Goal: Book appointment/travel/reservation

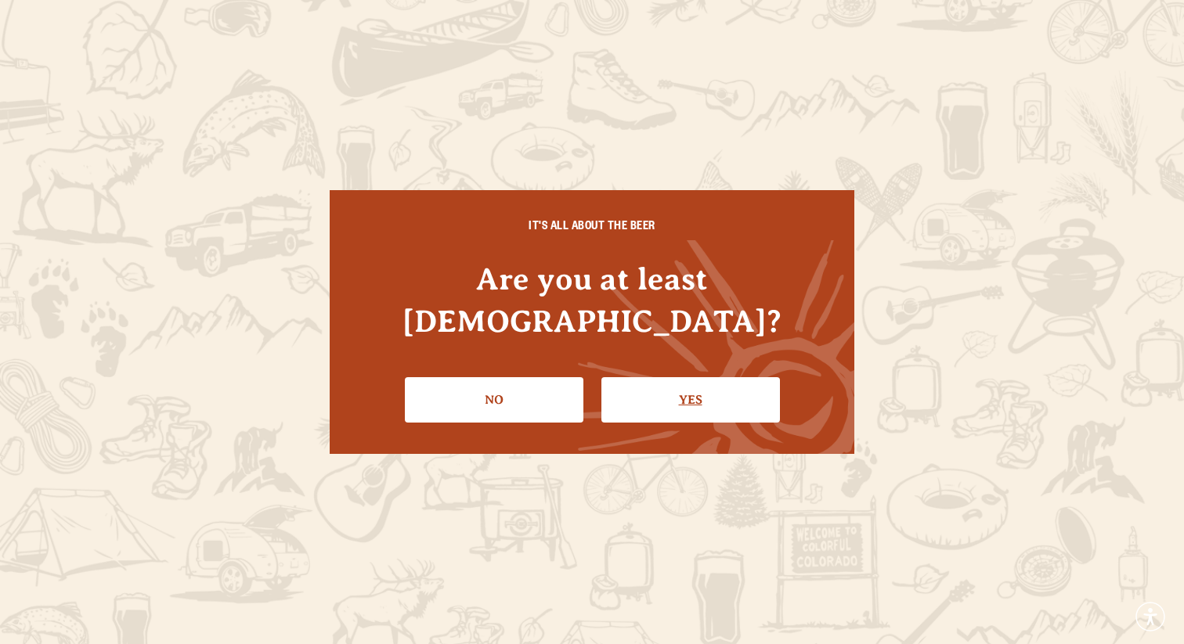
click at [662, 382] on link "Yes" at bounding box center [690, 399] width 178 height 45
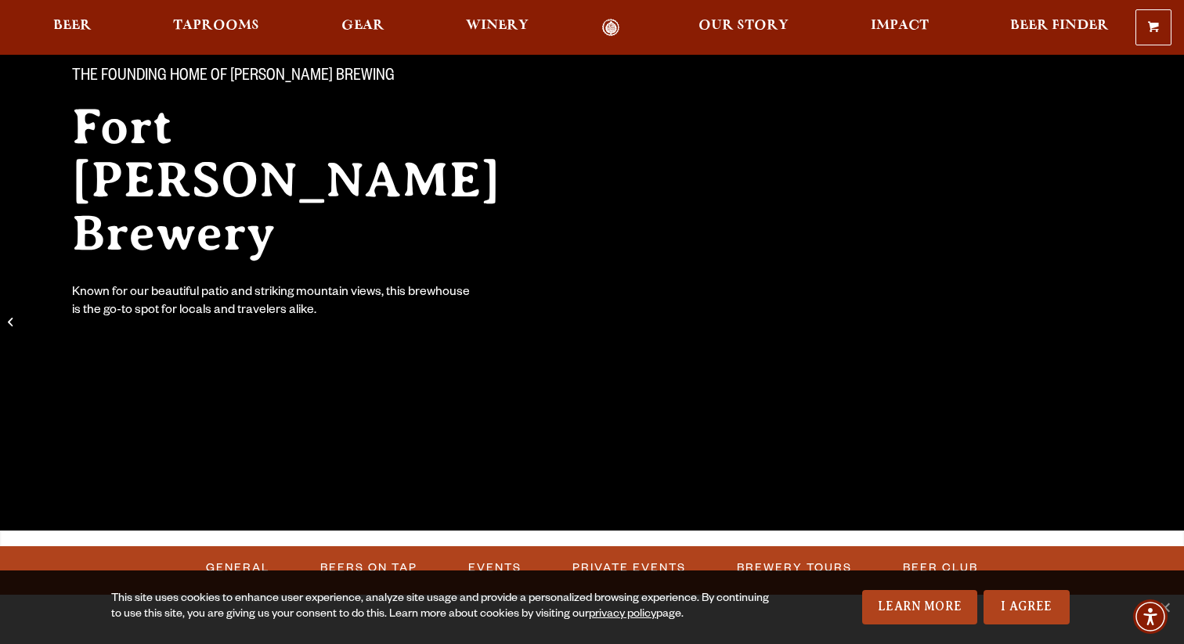
scroll to position [168, 0]
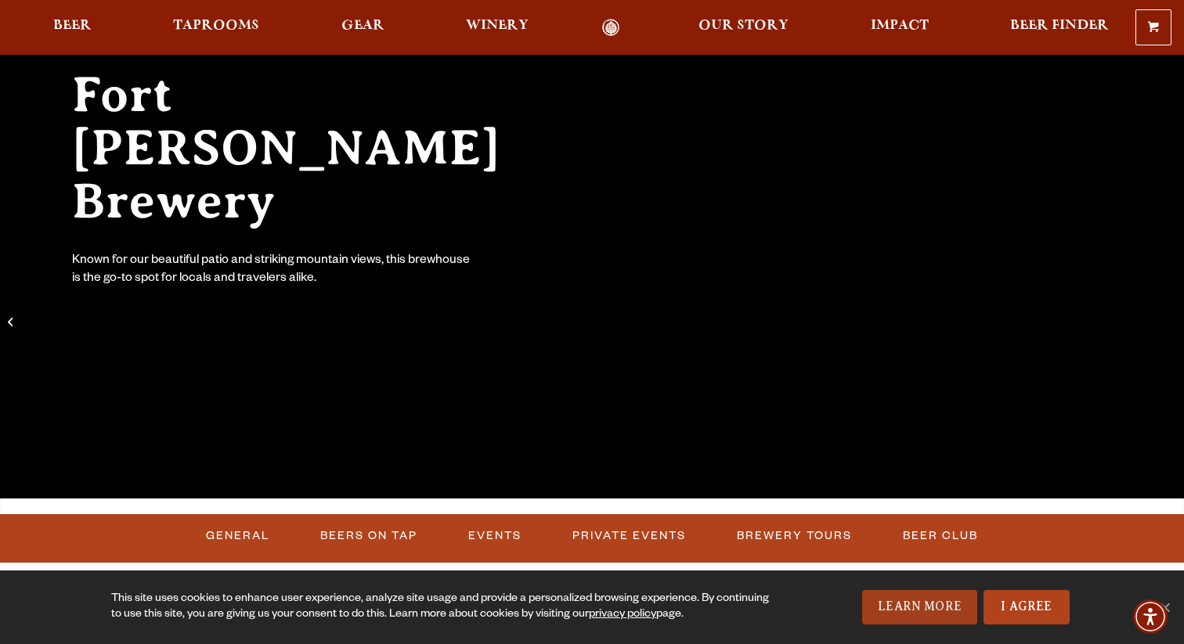
click at [949, 601] on link "Learn More" at bounding box center [919, 607] width 115 height 34
click at [1053, 605] on link "I Agree" at bounding box center [1026, 607] width 86 height 34
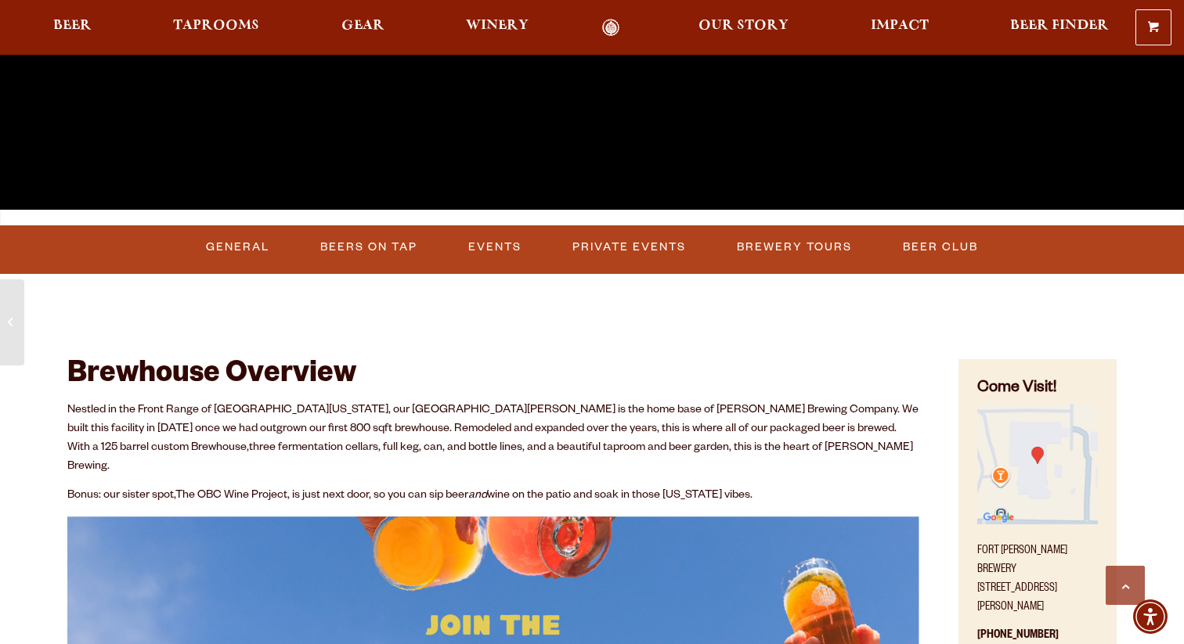
scroll to position [463, 0]
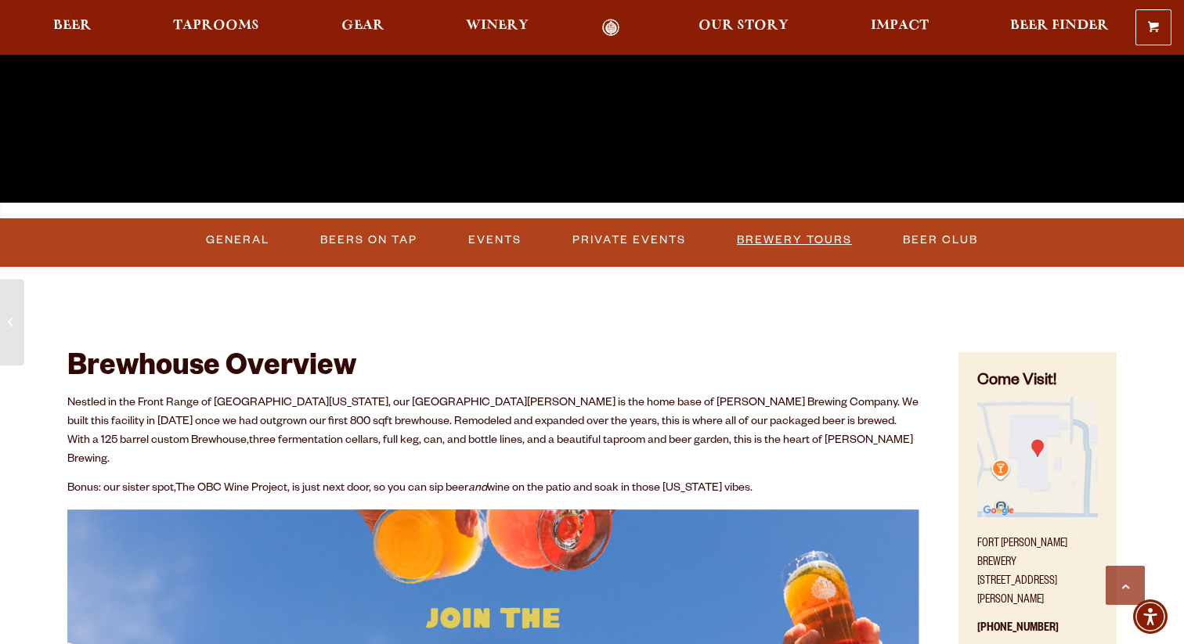
click at [810, 243] on link "Brewery Tours" at bounding box center [794, 240] width 128 height 36
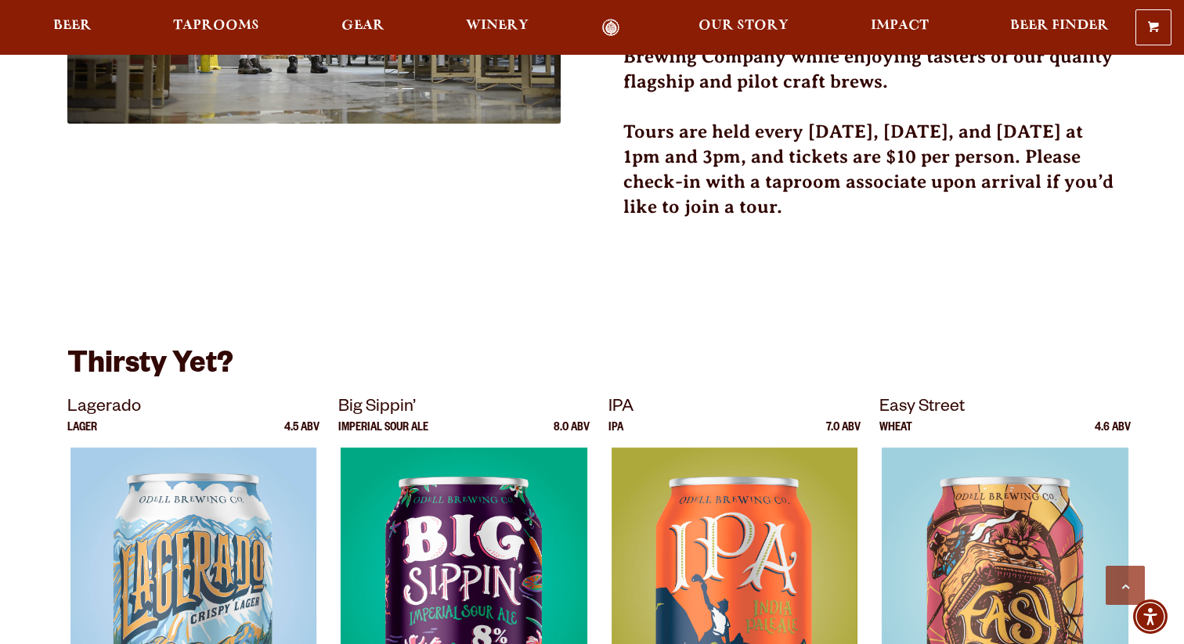
scroll to position [706, 0]
